Goal: Information Seeking & Learning: Find specific fact

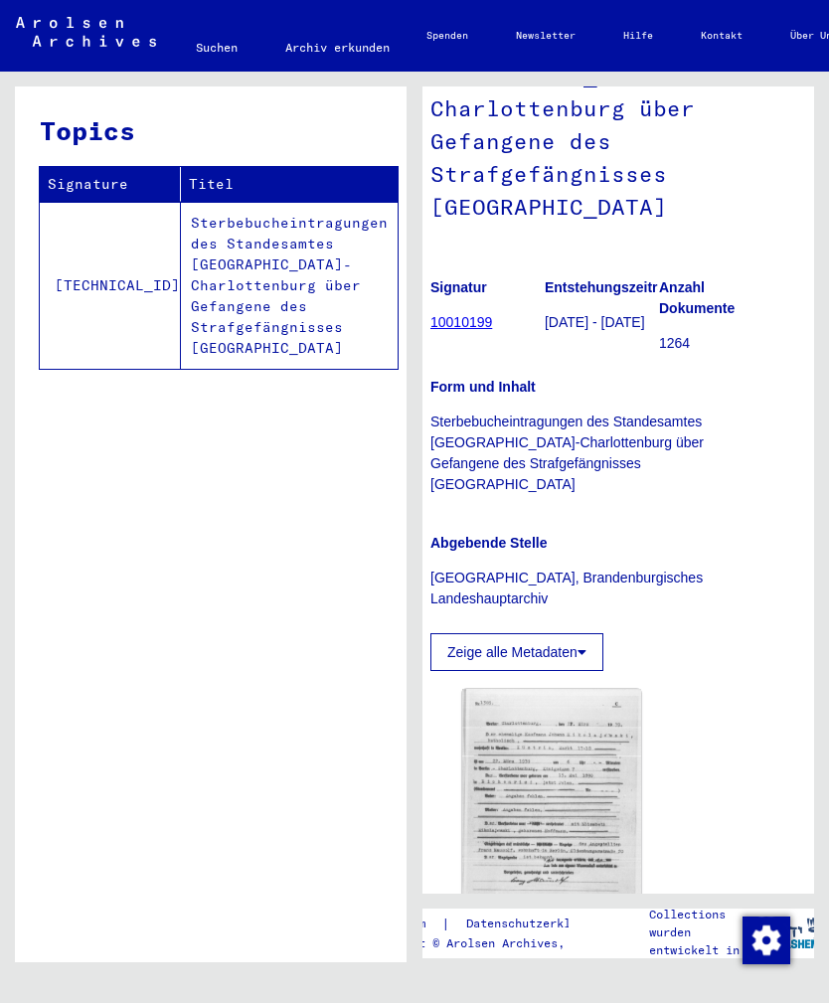
scroll to position [258, 17]
click at [566, 760] on img at bounding box center [551, 831] width 179 height 286
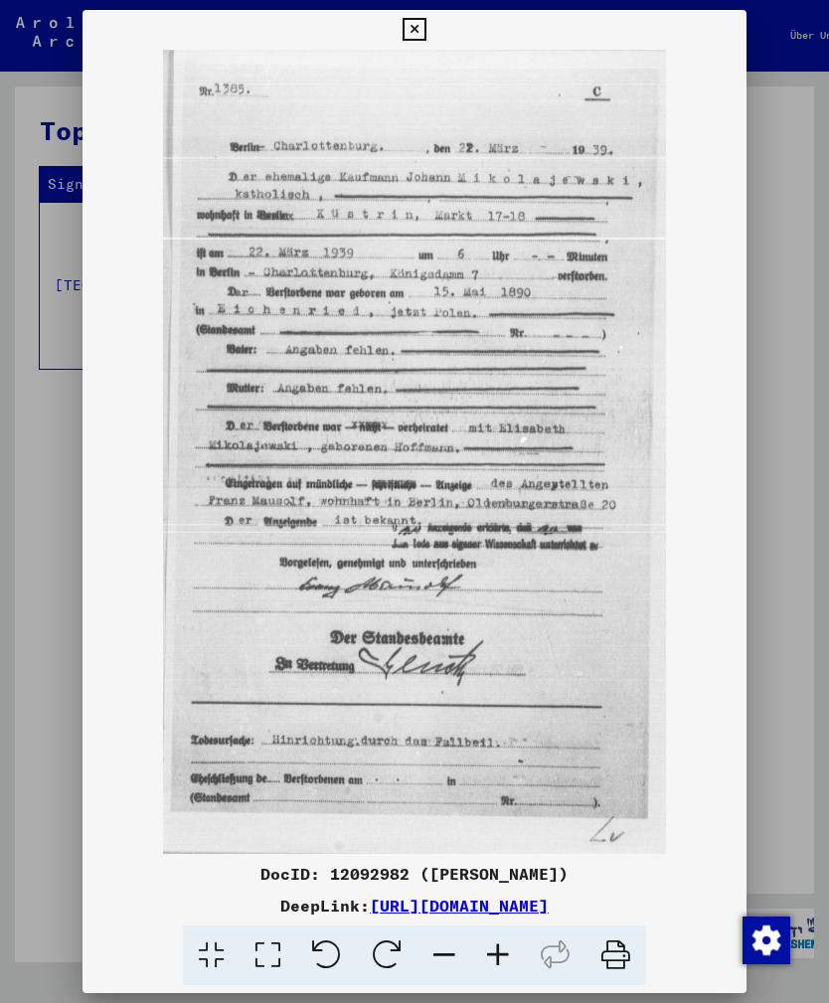
click at [425, 26] on icon at bounding box center [414, 30] width 23 height 24
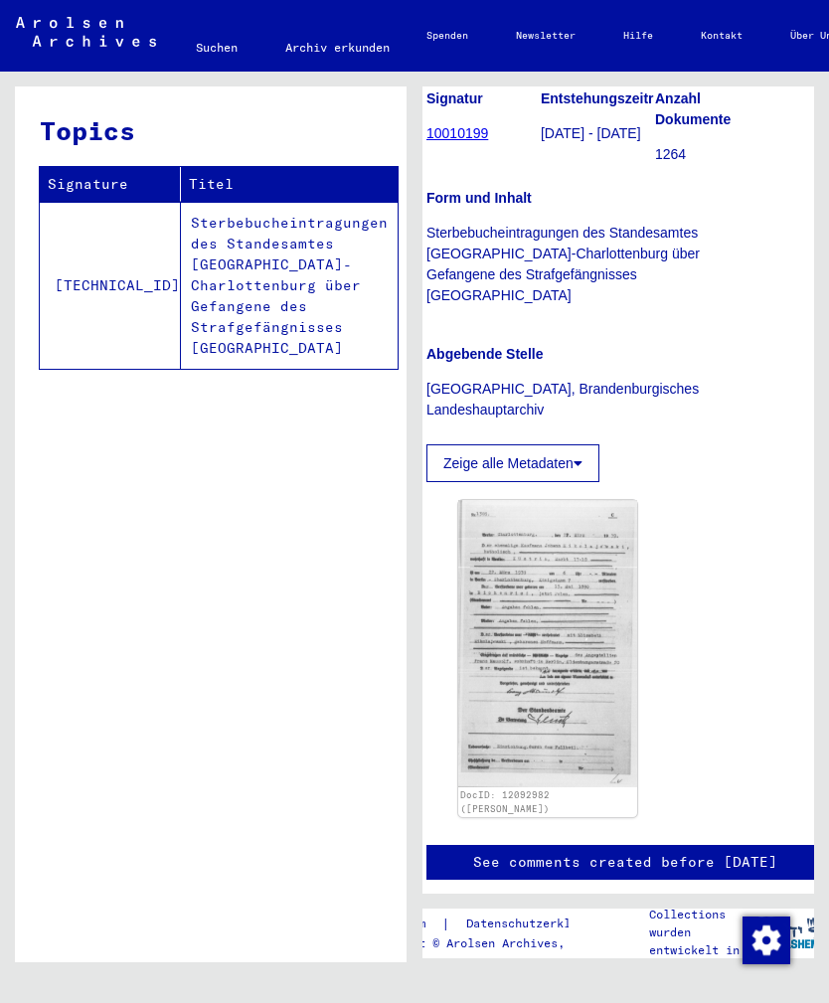
scroll to position [447, 21]
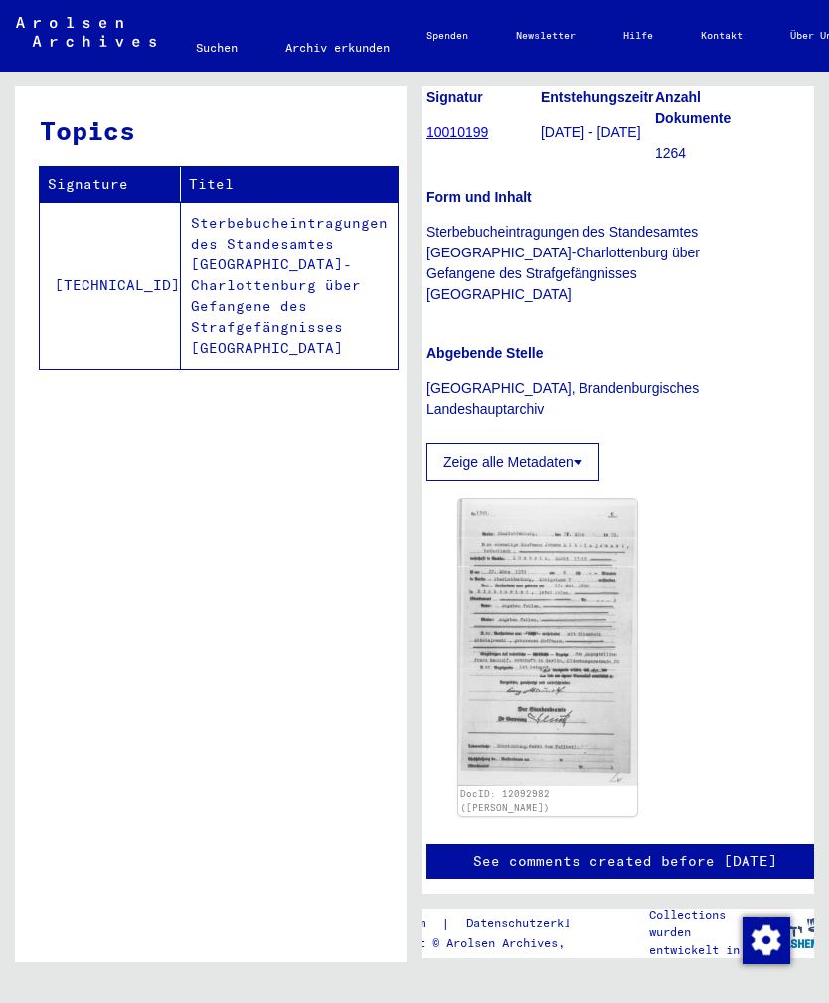
click at [568, 443] on button "Zeige alle Metadaten" at bounding box center [512, 462] width 173 height 38
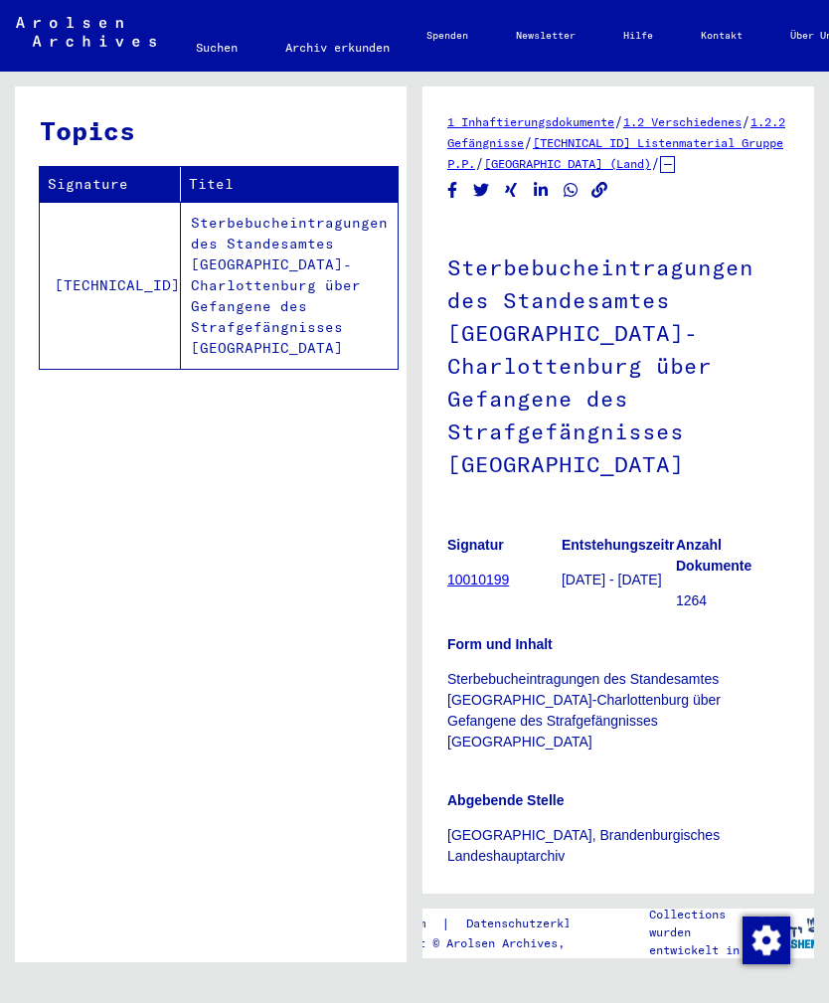
scroll to position [0, 0]
click at [221, 50] on link "Suchen" at bounding box center [216, 48] width 89 height 48
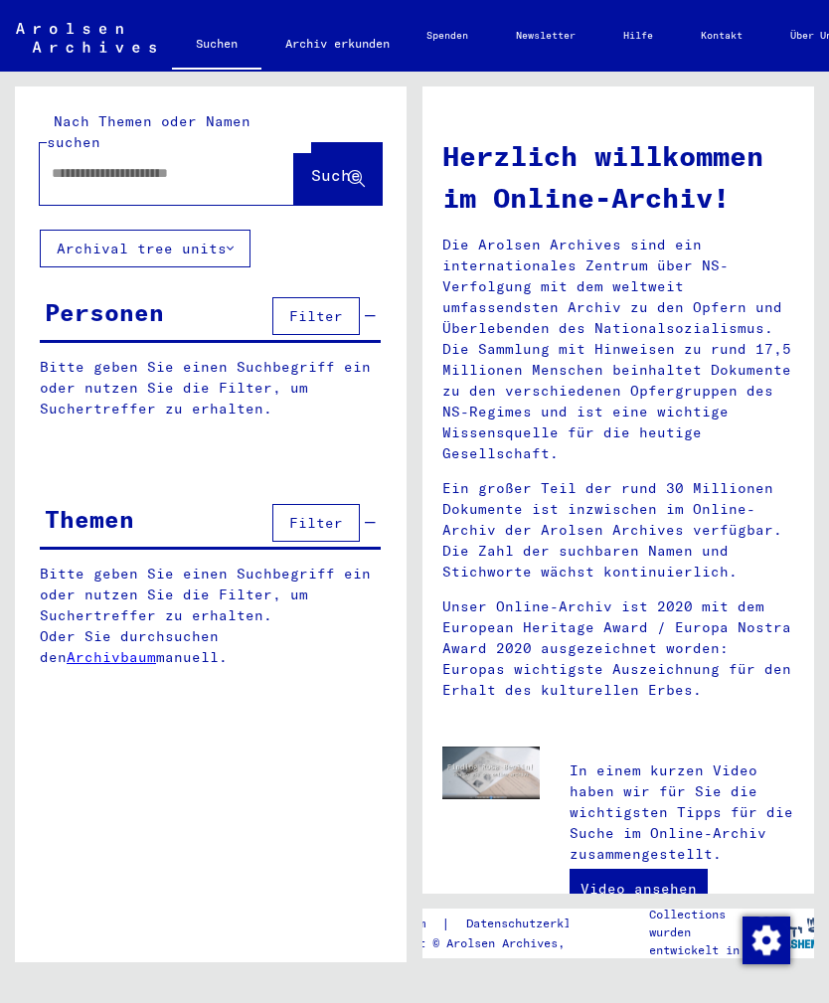
click at [201, 163] on input "text" at bounding box center [143, 173] width 183 height 21
click at [326, 165] on span "Suche" at bounding box center [336, 175] width 50 height 20
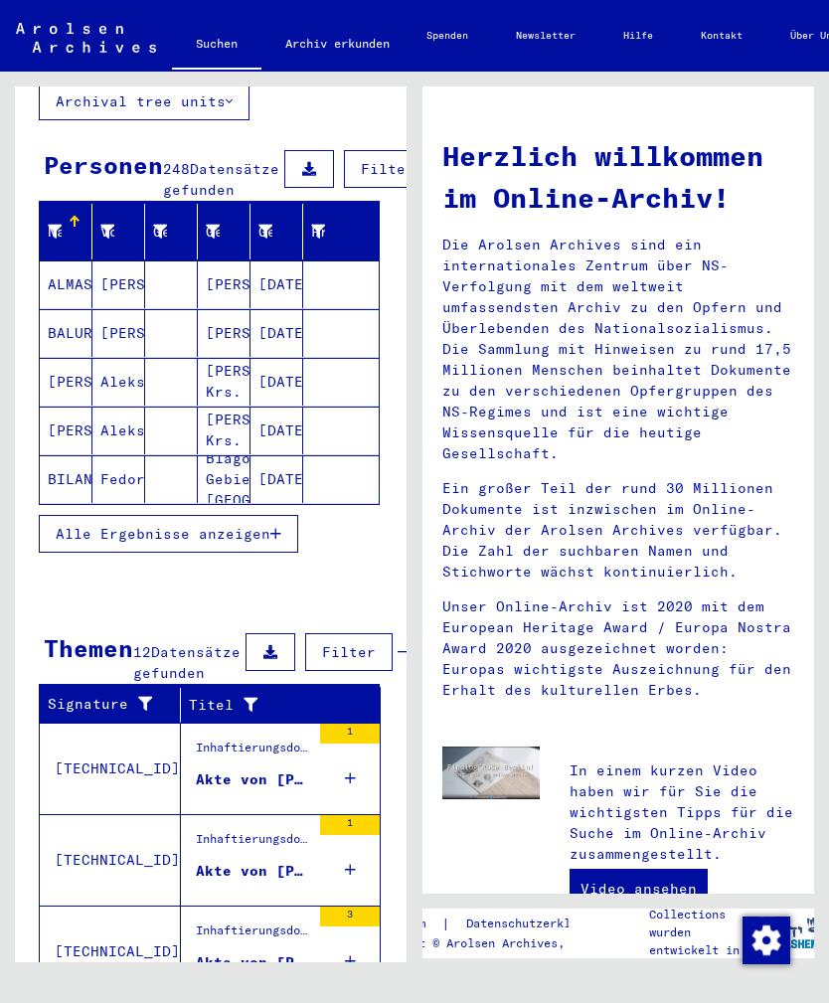
scroll to position [147, 2]
click at [366, 160] on span "Filter" at bounding box center [387, 169] width 54 height 18
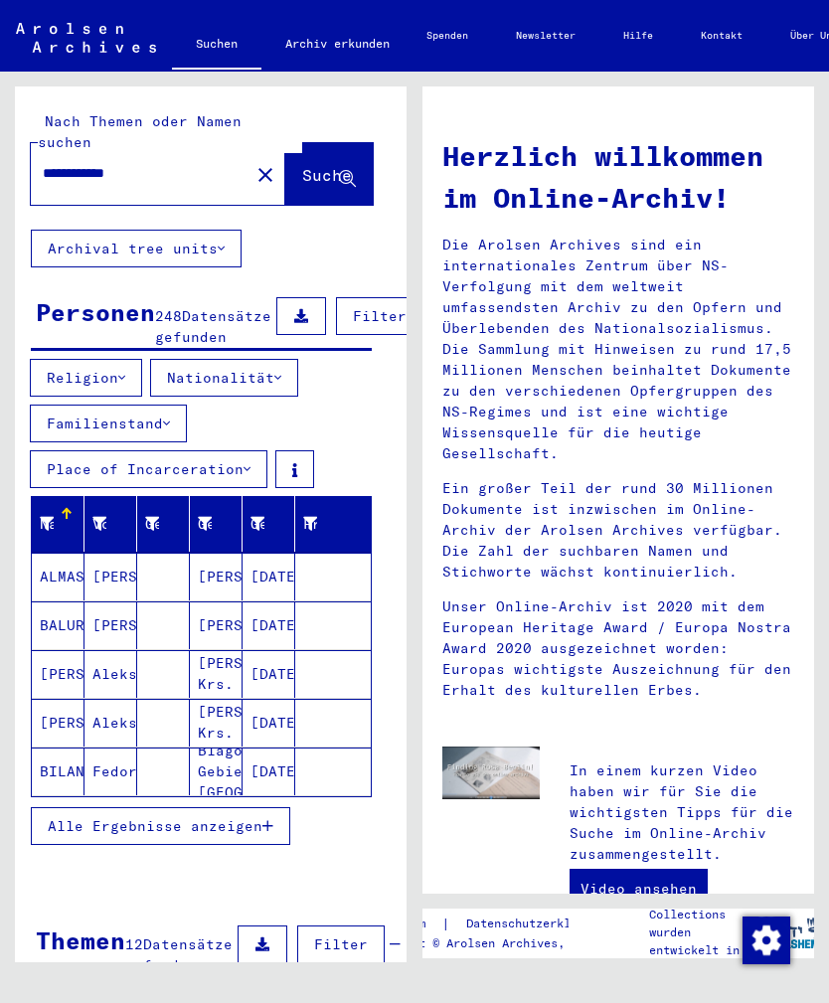
scroll to position [0, 8]
click at [184, 163] on input "**********" at bounding box center [135, 173] width 183 height 21
type input "**********"
click at [336, 165] on span "Suche" at bounding box center [328, 175] width 50 height 20
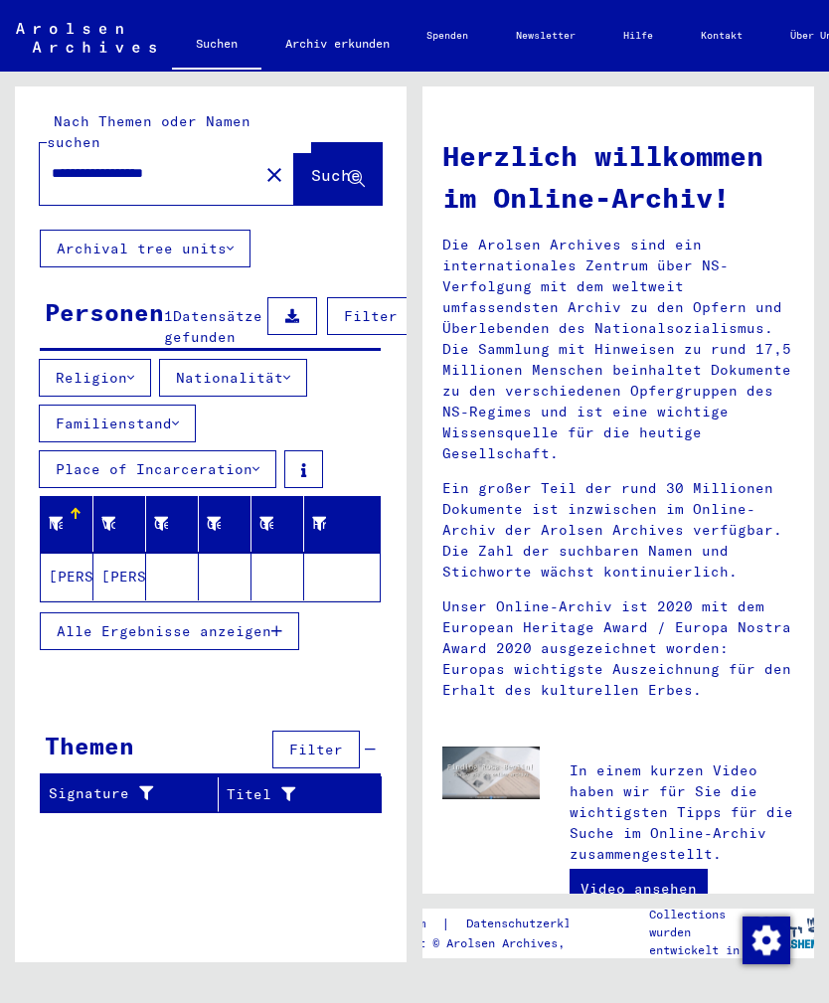
click at [73, 572] on mat-cell "[PERSON_NAME]" at bounding box center [67, 577] width 53 height 48
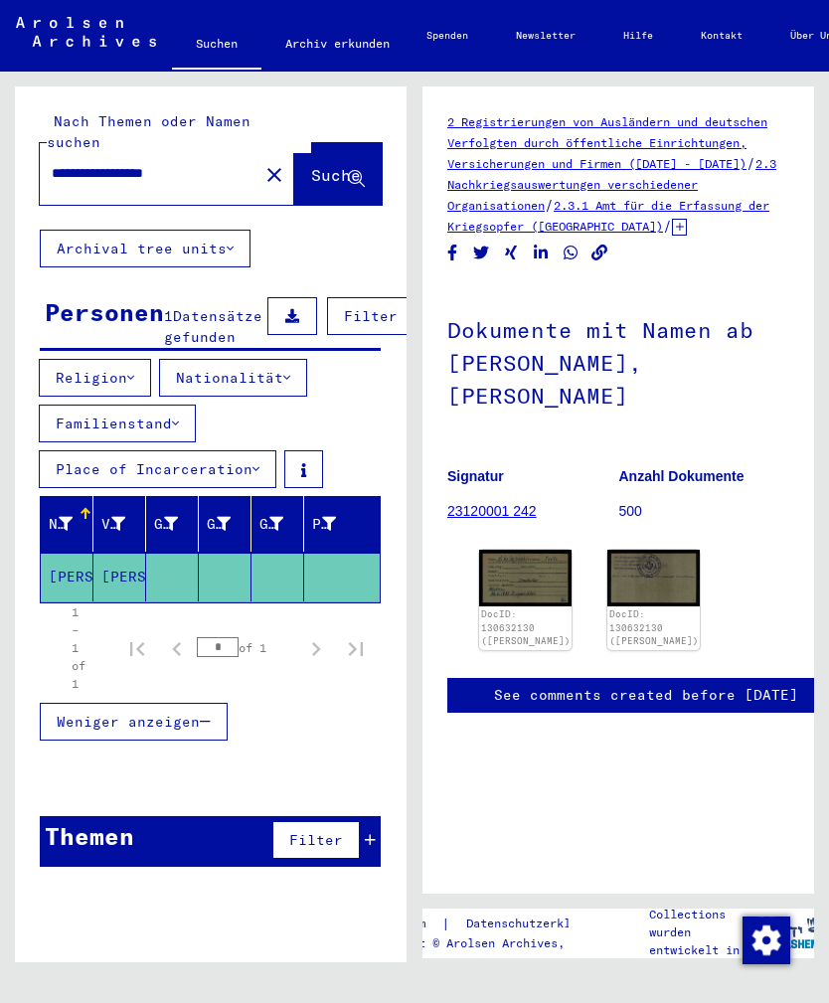
click at [73, 581] on mat-cell "[PERSON_NAME]" at bounding box center [67, 577] width 53 height 49
click at [329, 726] on div "Weniger anzeigen" at bounding box center [210, 722] width 341 height 58
click at [125, 574] on mat-cell "[PERSON_NAME]" at bounding box center [119, 577] width 53 height 49
click at [124, 579] on mat-cell "[PERSON_NAME]" at bounding box center [119, 577] width 53 height 49
click at [356, 171] on icon at bounding box center [356, 179] width 17 height 17
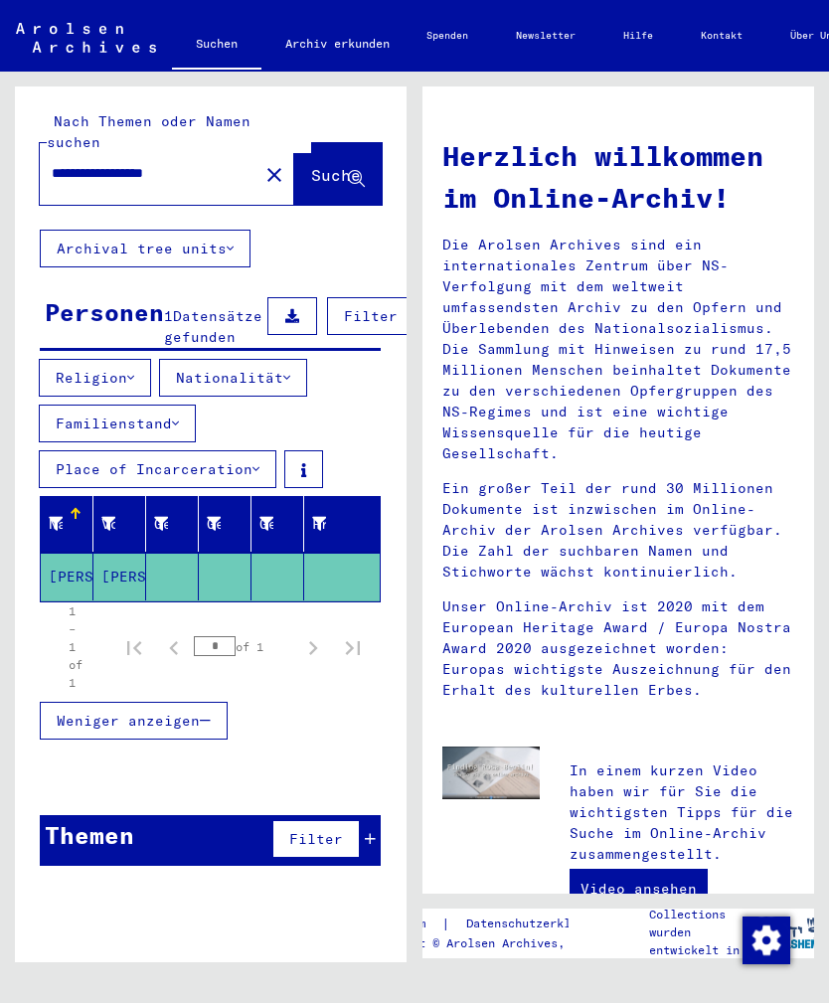
click at [262, 163] on mat-icon "close" at bounding box center [274, 175] width 24 height 24
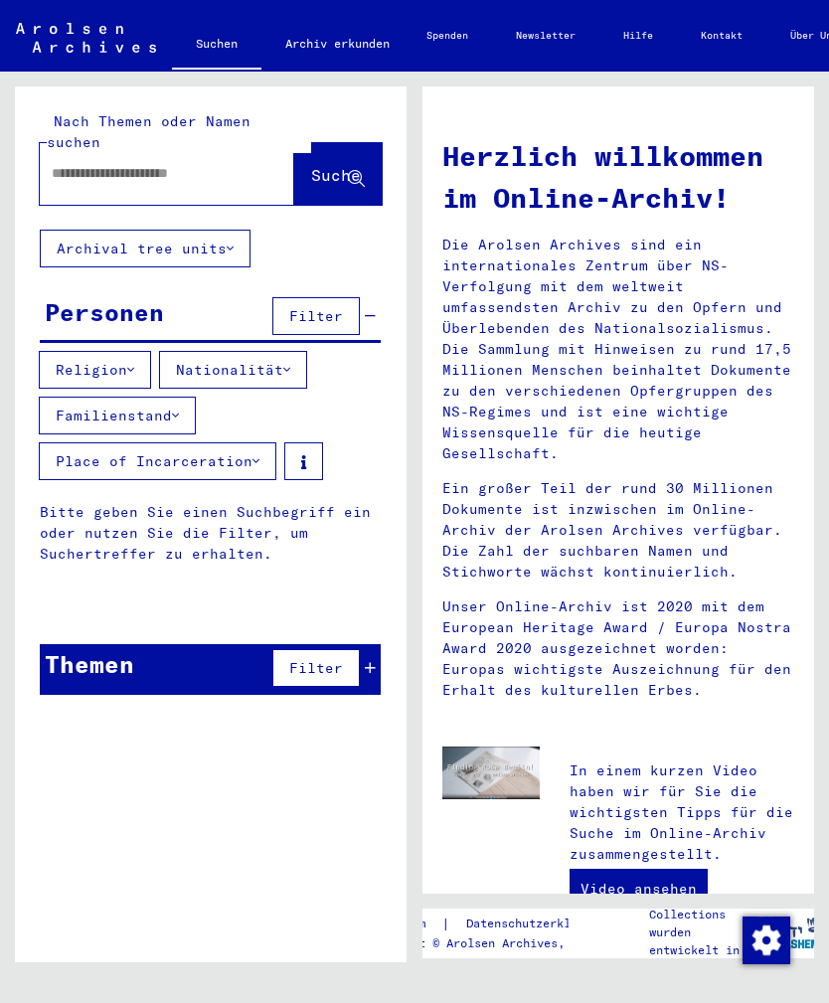
click at [166, 163] on input "text" at bounding box center [143, 173] width 183 height 21
type input "**********"
click at [347, 165] on span "Suche" at bounding box center [336, 175] width 50 height 20
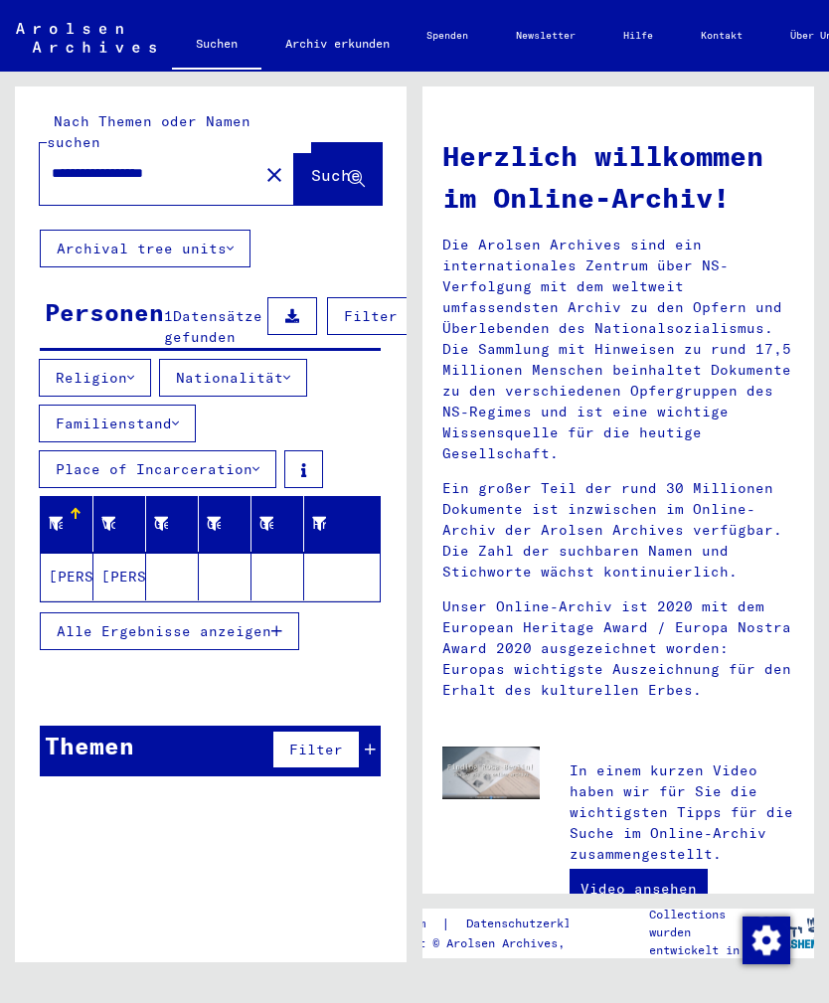
click at [251, 629] on span "Alle Ergebnisse anzeigen" at bounding box center [164, 631] width 215 height 18
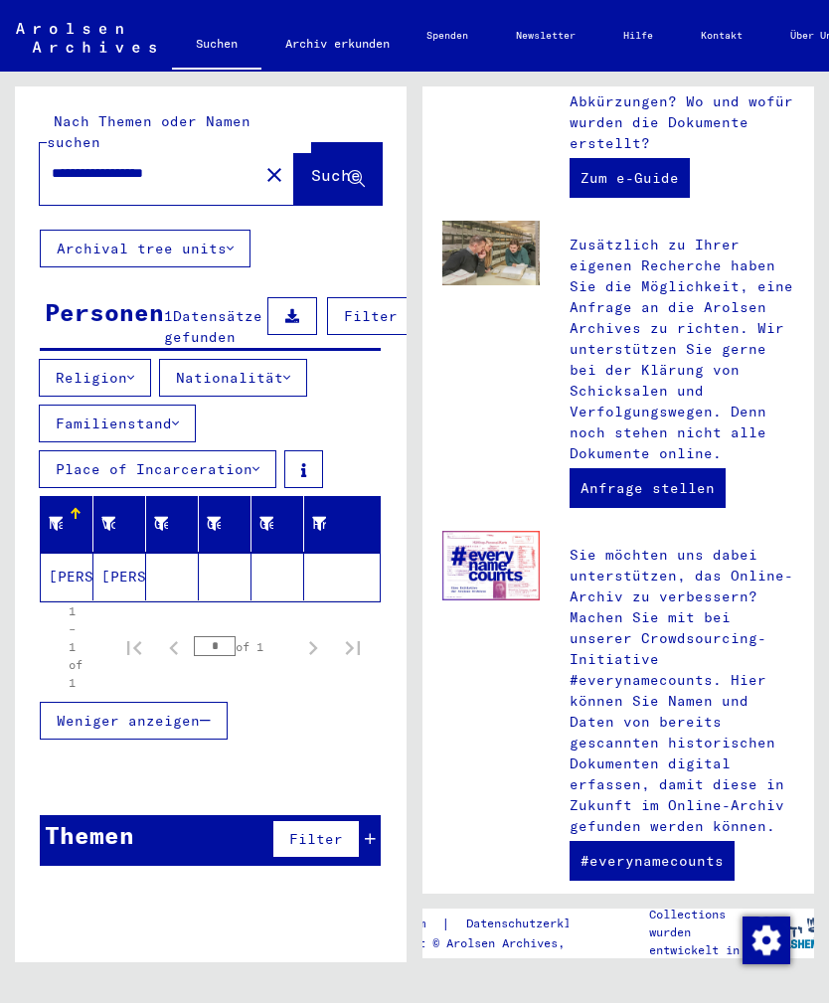
scroll to position [998, 0]
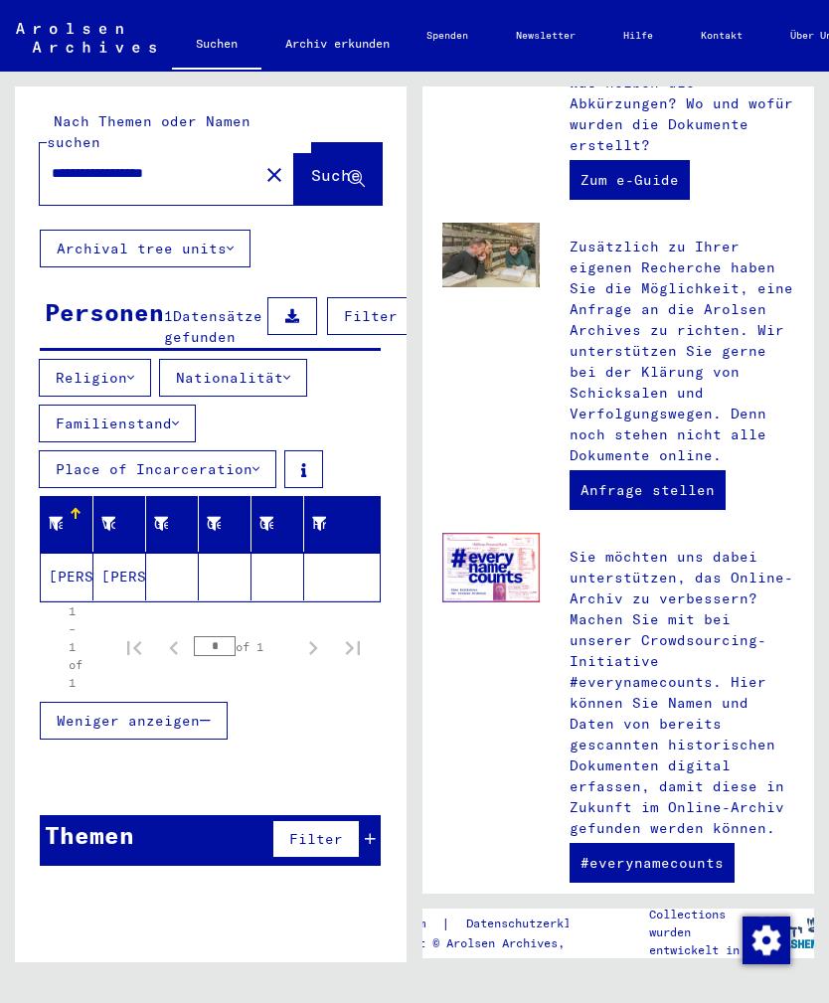
click at [75, 580] on mat-cell "[PERSON_NAME]" at bounding box center [67, 577] width 53 height 48
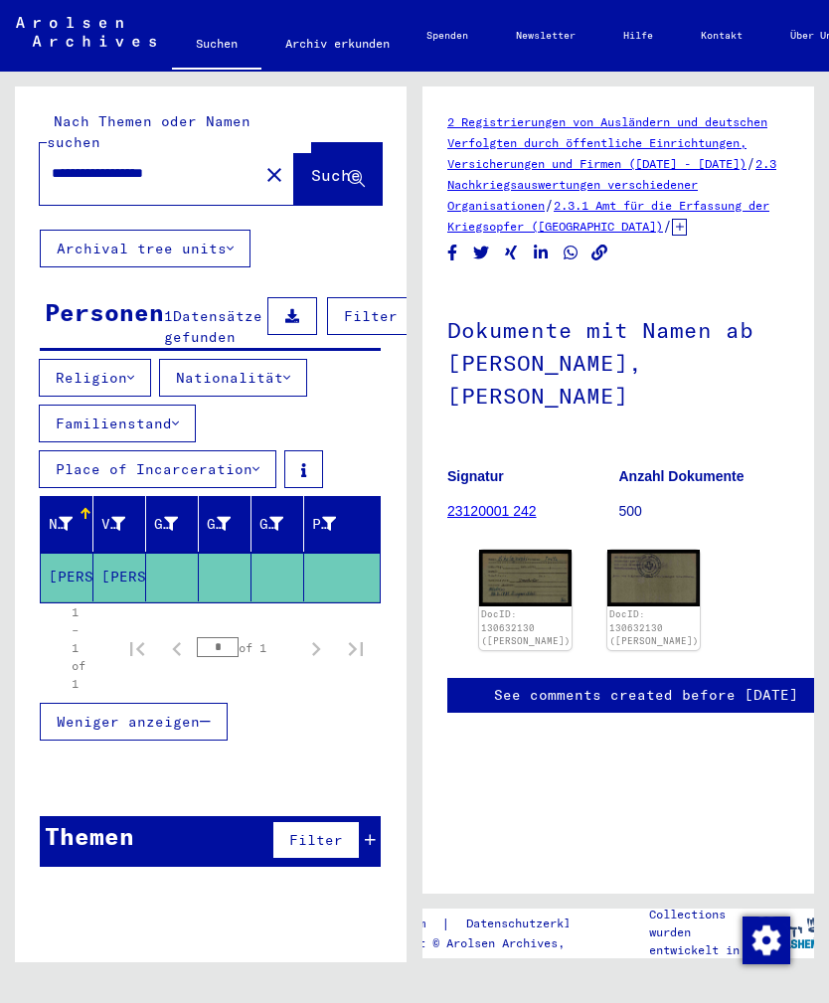
click at [532, 550] on img at bounding box center [525, 578] width 92 height 57
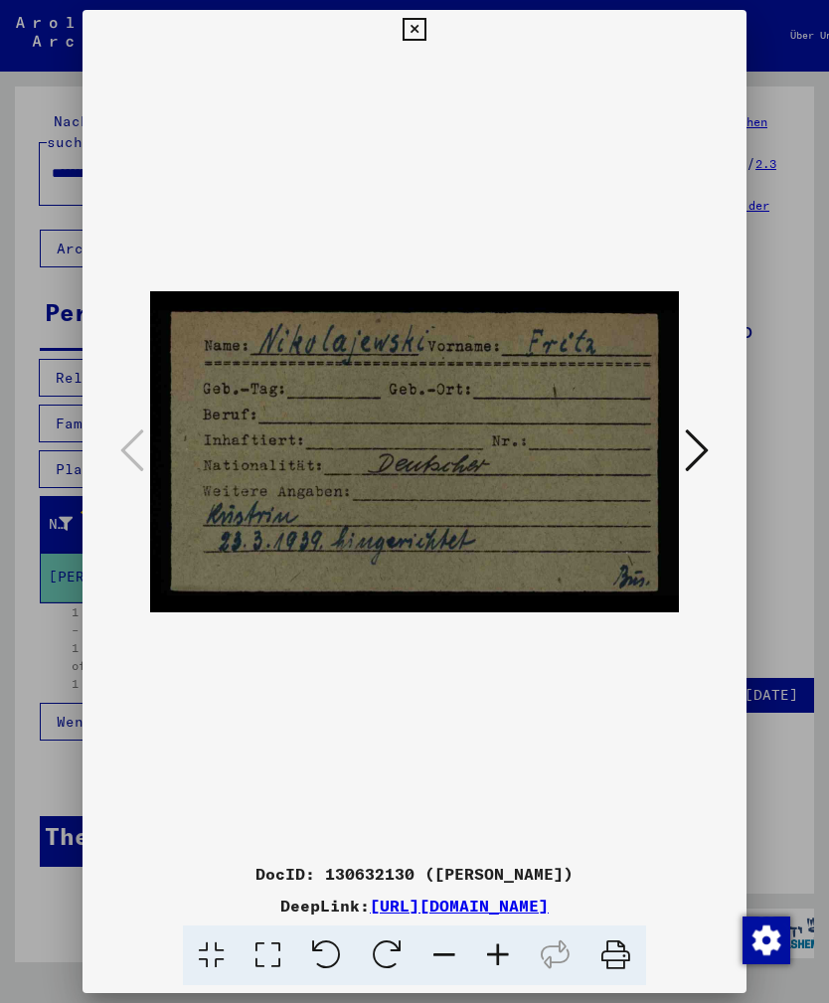
click at [705, 441] on icon at bounding box center [697, 450] width 24 height 48
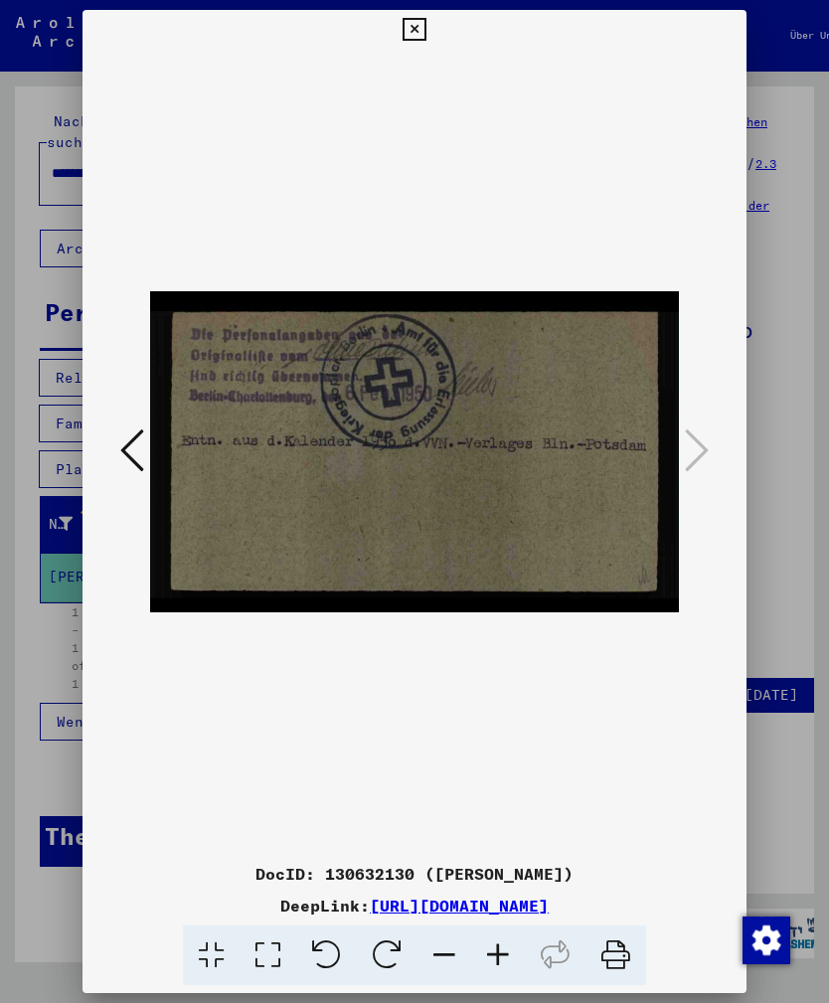
click at [425, 24] on icon at bounding box center [414, 30] width 23 height 24
